Goal: Find specific page/section: Find specific page/section

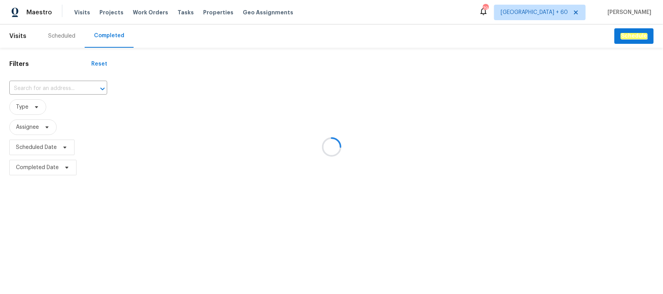
click at [40, 88] on div at bounding box center [331, 147] width 663 height 294
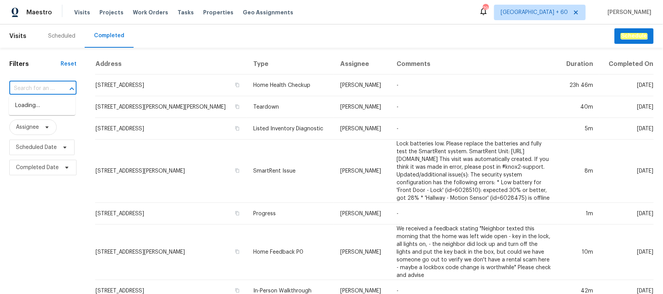
click at [32, 84] on input "text" at bounding box center [31, 89] width 45 height 12
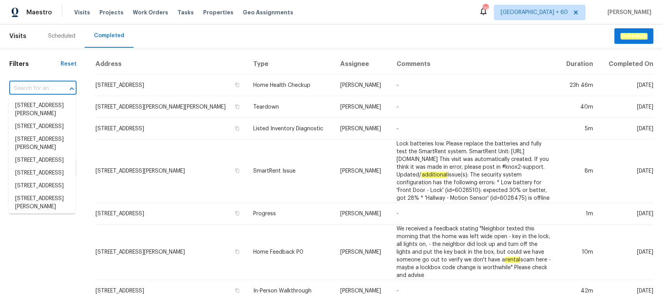
paste input "[STREET_ADDRESS]"
type input "[STREET_ADDRESS]"
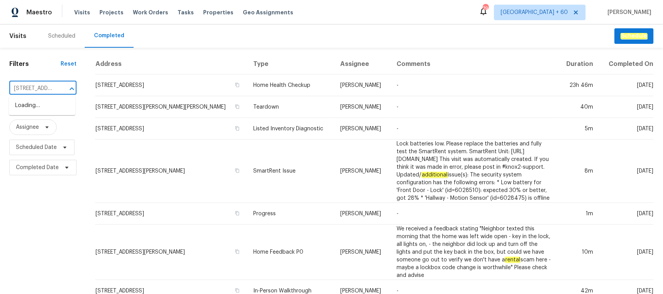
scroll to position [0, 55]
click at [51, 112] on li "[STREET_ADDRESS]" at bounding box center [42, 105] width 66 height 13
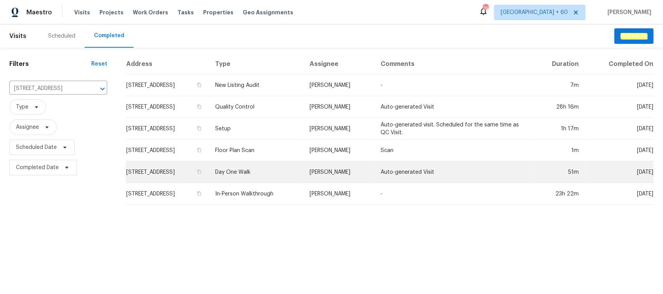
click at [271, 175] on td "Day One Walk" at bounding box center [256, 173] width 94 height 22
